Goal: Information Seeking & Learning: Learn about a topic

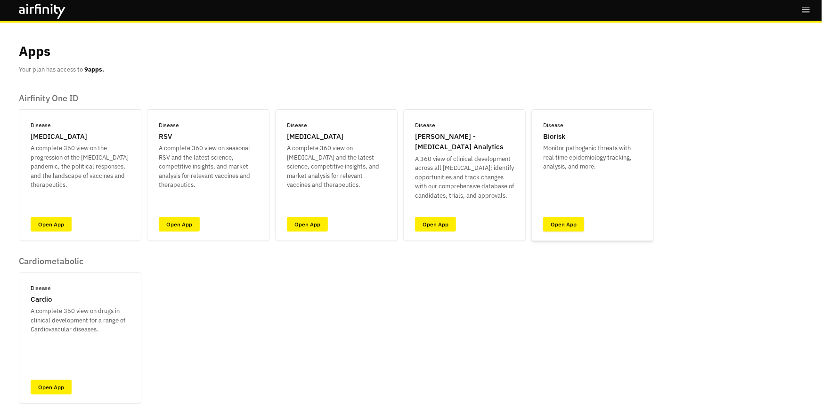
click at [562, 224] on link "Open App" at bounding box center [563, 224] width 41 height 15
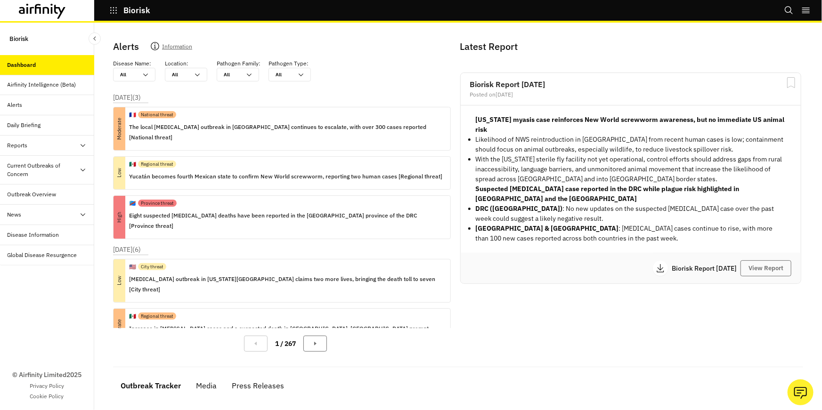
click at [74, 172] on div "Current Outbreaks of Concern" at bounding box center [44, 170] width 72 height 17
click at [52, 232] on div "Outbreak Overview" at bounding box center [32, 235] width 49 height 8
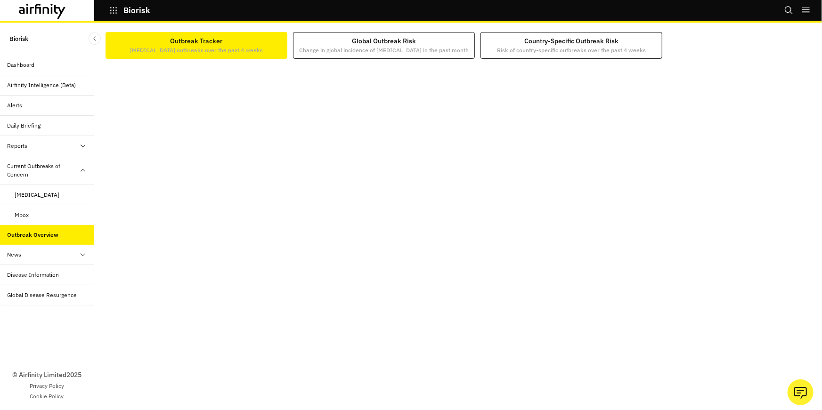
click at [53, 19] on div at bounding box center [47, 10] width 94 height 21
click at [54, 17] on icon at bounding box center [42, 11] width 47 height 15
